Goal: Book appointment/travel/reservation

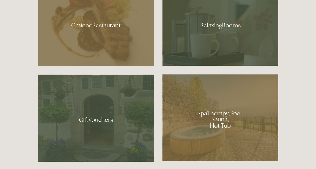
scroll to position [318, 0]
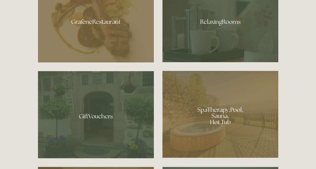
click at [198, 22] on div at bounding box center [220, 20] width 116 height 84
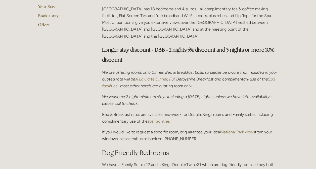
scroll to position [148, 0]
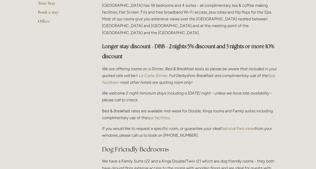
drag, startPoint x: 315, startPoint y: 31, endPoint x: 313, endPoint y: 46, distance: 15.6
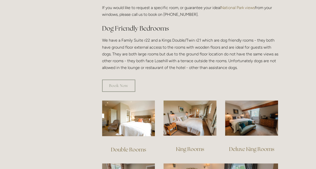
scroll to position [261, 0]
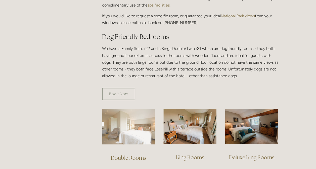
click at [133, 130] on img at bounding box center [128, 127] width 53 height 36
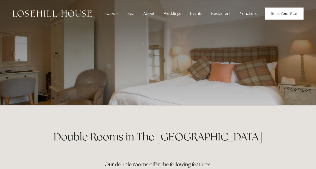
click at [293, 14] on link "Book Your Stay" at bounding box center [284, 14] width 38 height 12
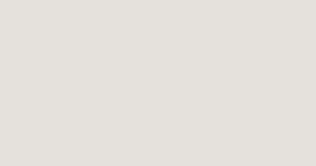
scroll to position [283, 0]
